Goal: Task Accomplishment & Management: Use online tool/utility

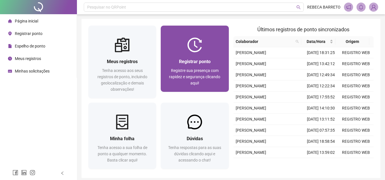
click at [188, 50] on img at bounding box center [194, 45] width 15 height 15
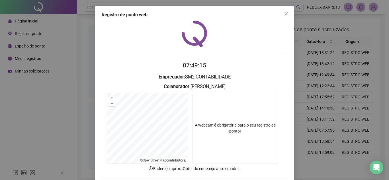
scroll to position [30, 0]
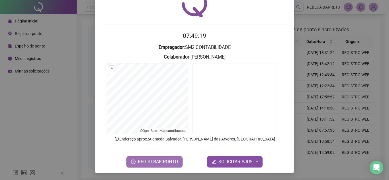
click at [164, 161] on span "REGISTRAR PONTO" at bounding box center [158, 162] width 40 height 7
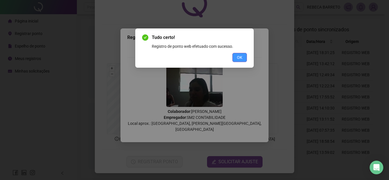
click at [241, 58] on span "OK" at bounding box center [239, 57] width 5 height 6
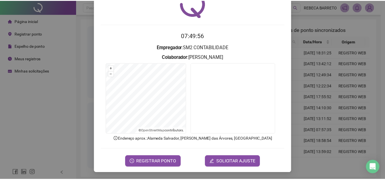
scroll to position [0, 0]
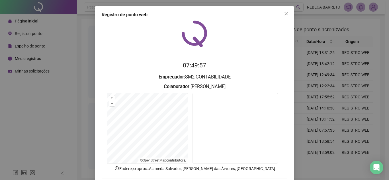
drag, startPoint x: 282, startPoint y: 15, endPoint x: 293, endPoint y: 42, distance: 29.5
click at [284, 15] on icon "close" at bounding box center [286, 13] width 5 height 5
